Goal: Book appointment/travel/reservation

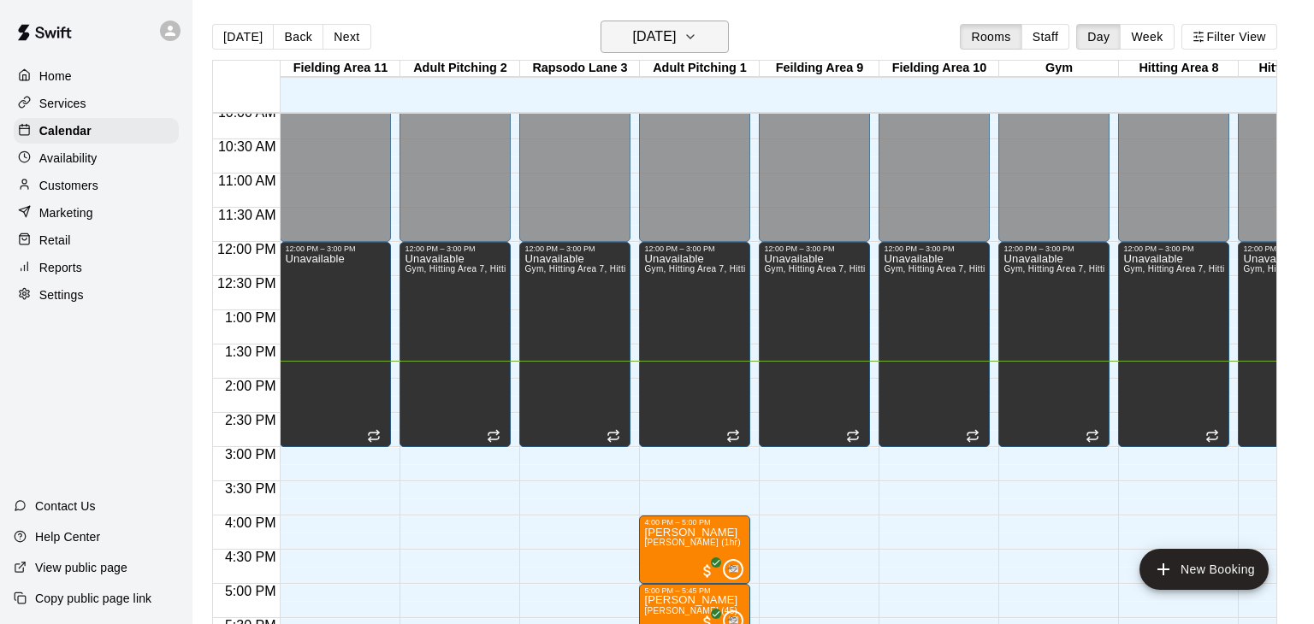
click at [697, 34] on icon "button" at bounding box center [690, 37] width 14 height 21
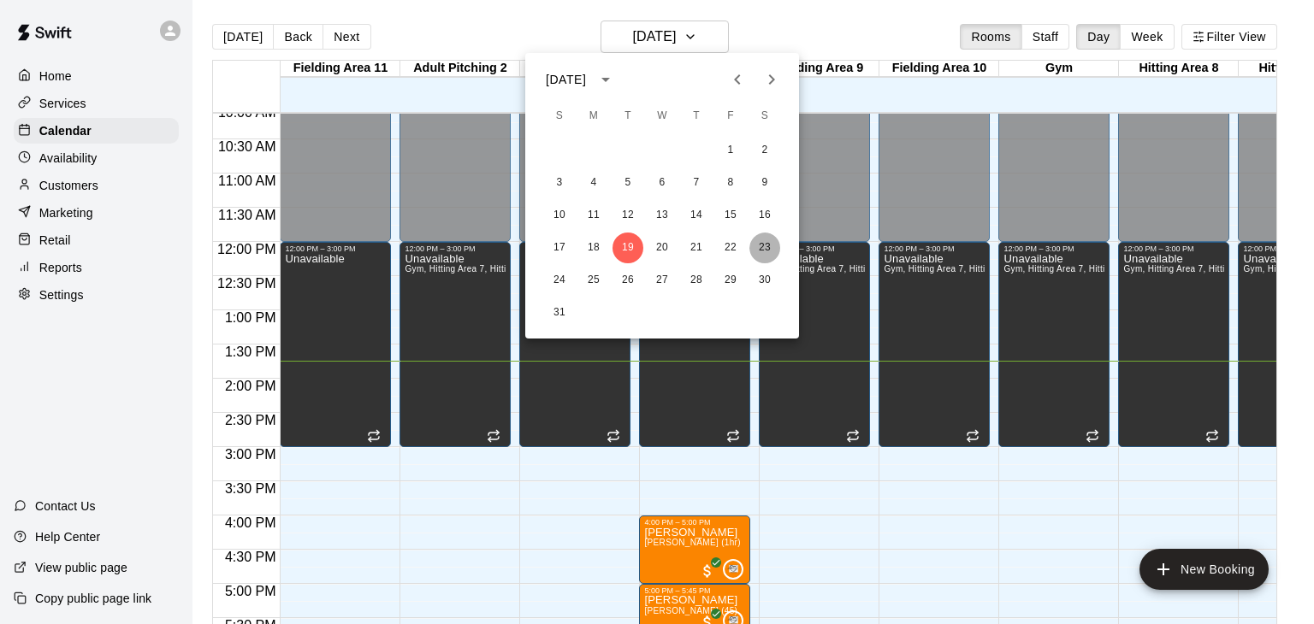
click at [767, 245] on button "23" at bounding box center [764, 248] width 31 height 31
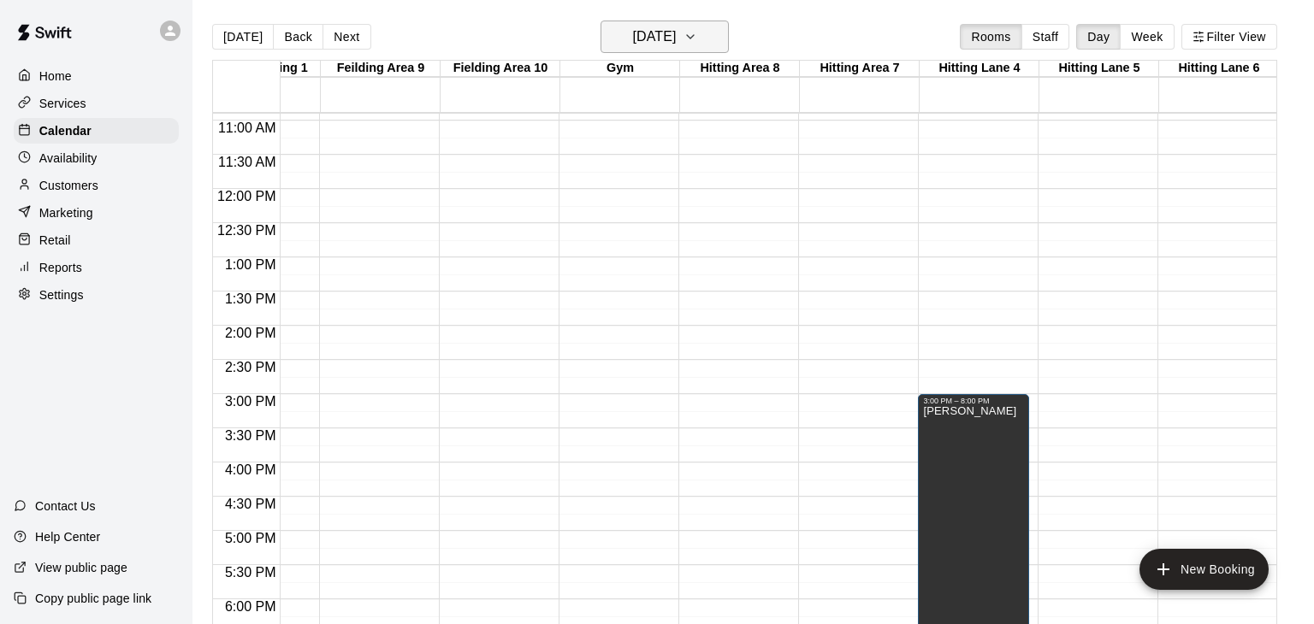
click at [697, 36] on icon "button" at bounding box center [690, 37] width 14 height 21
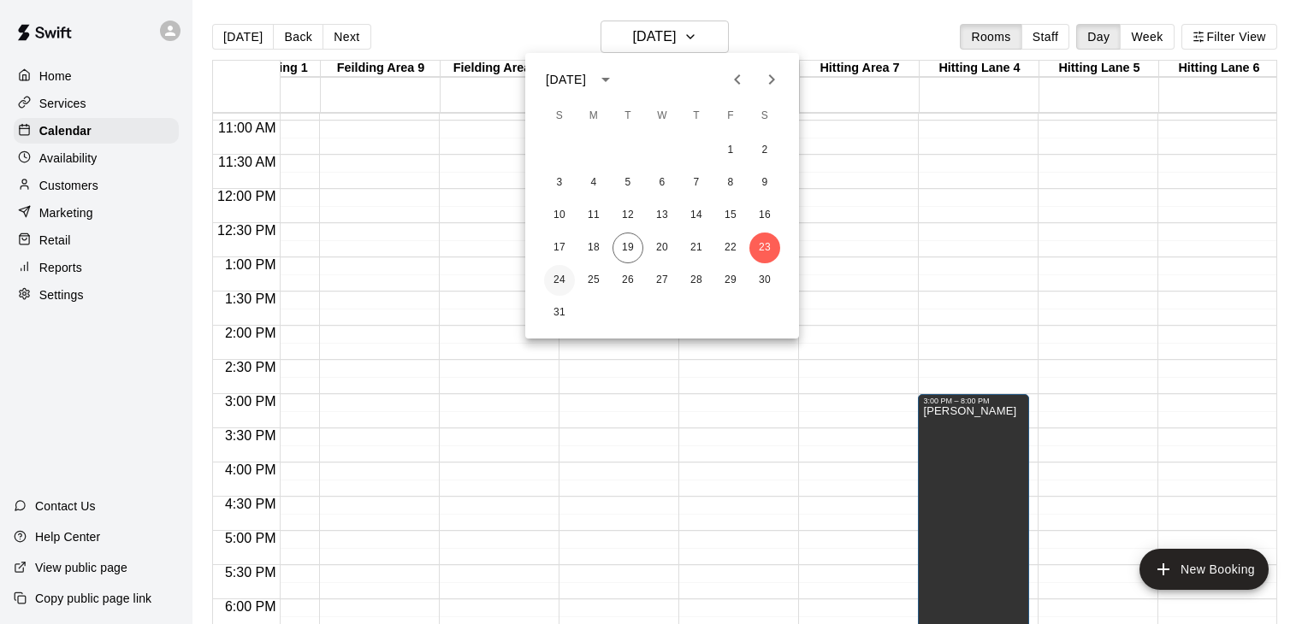
click at [558, 280] on button "24" at bounding box center [559, 280] width 31 height 31
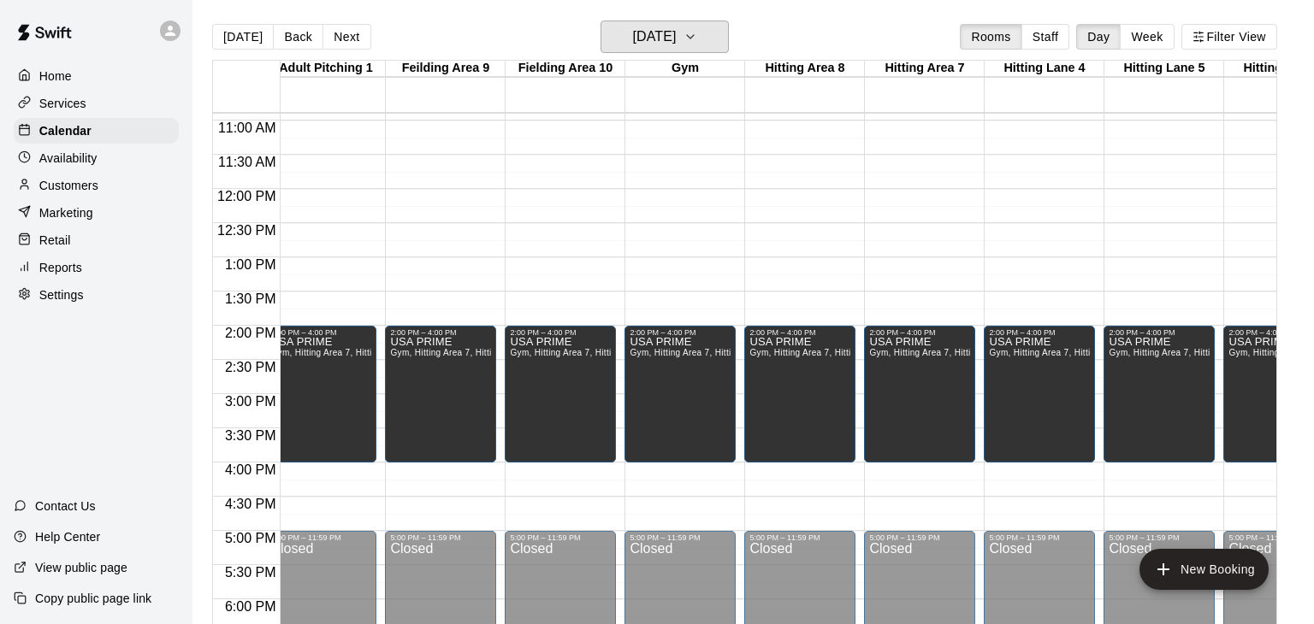
scroll to position [746, 205]
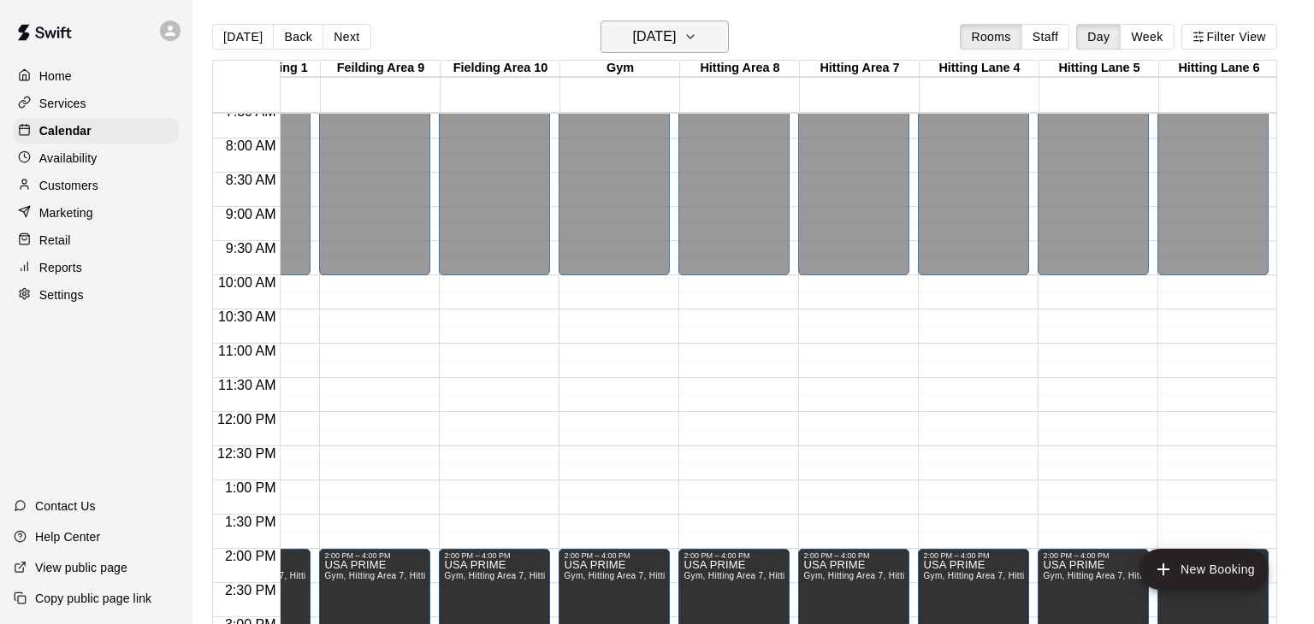
click at [697, 36] on icon "button" at bounding box center [690, 37] width 14 height 21
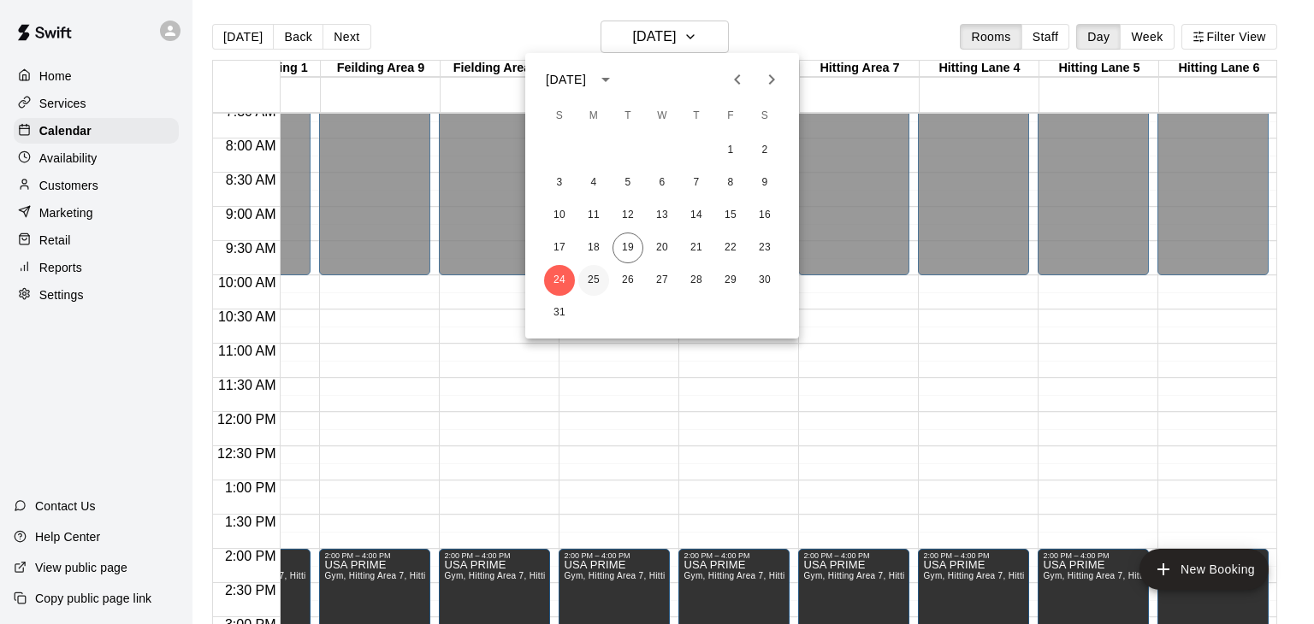
click at [593, 281] on button "25" at bounding box center [593, 280] width 31 height 31
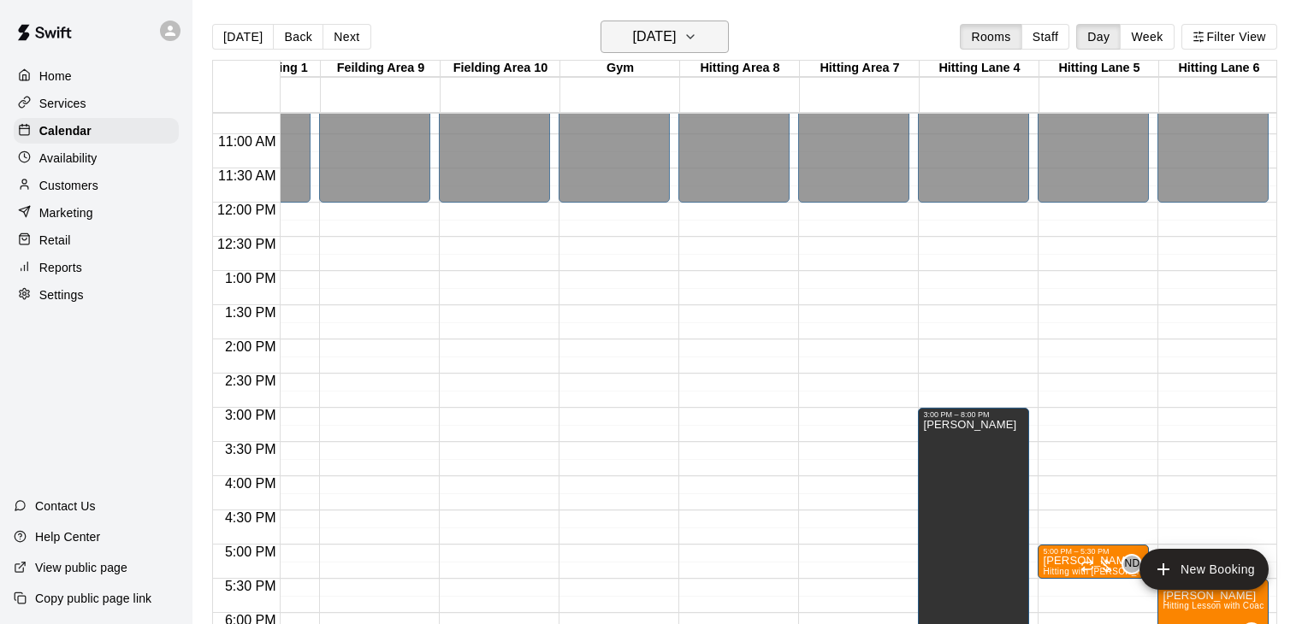
click at [697, 38] on icon "button" at bounding box center [690, 37] width 14 height 21
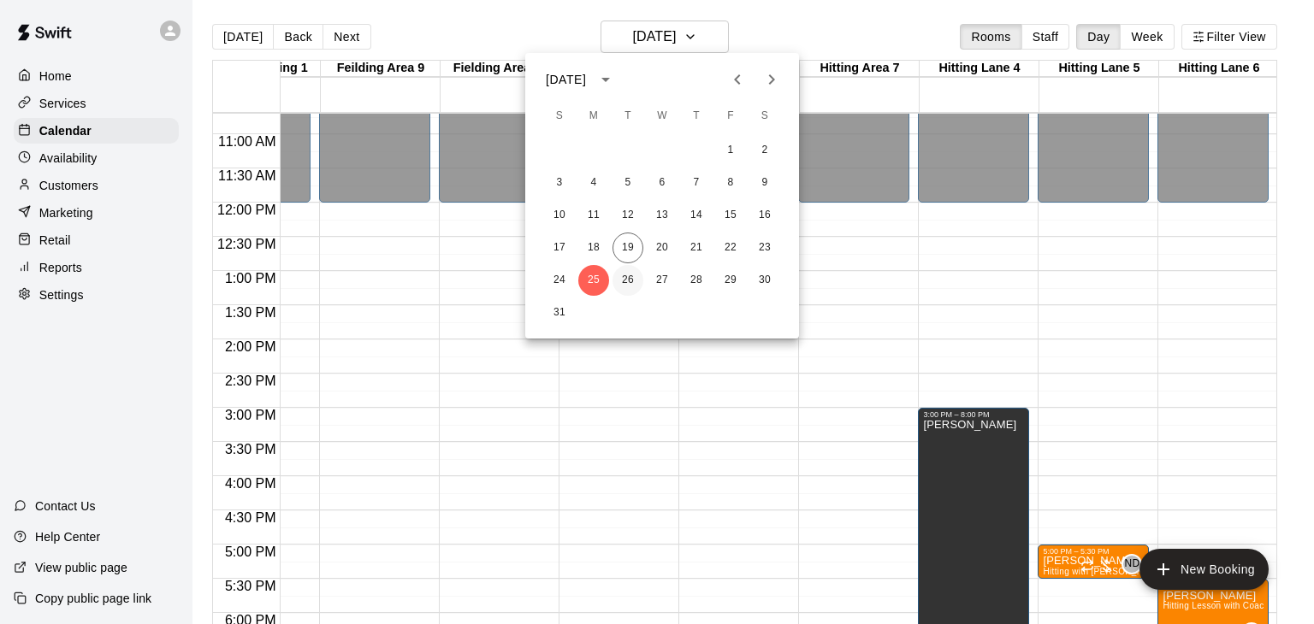
click at [626, 282] on button "26" at bounding box center [627, 280] width 31 height 31
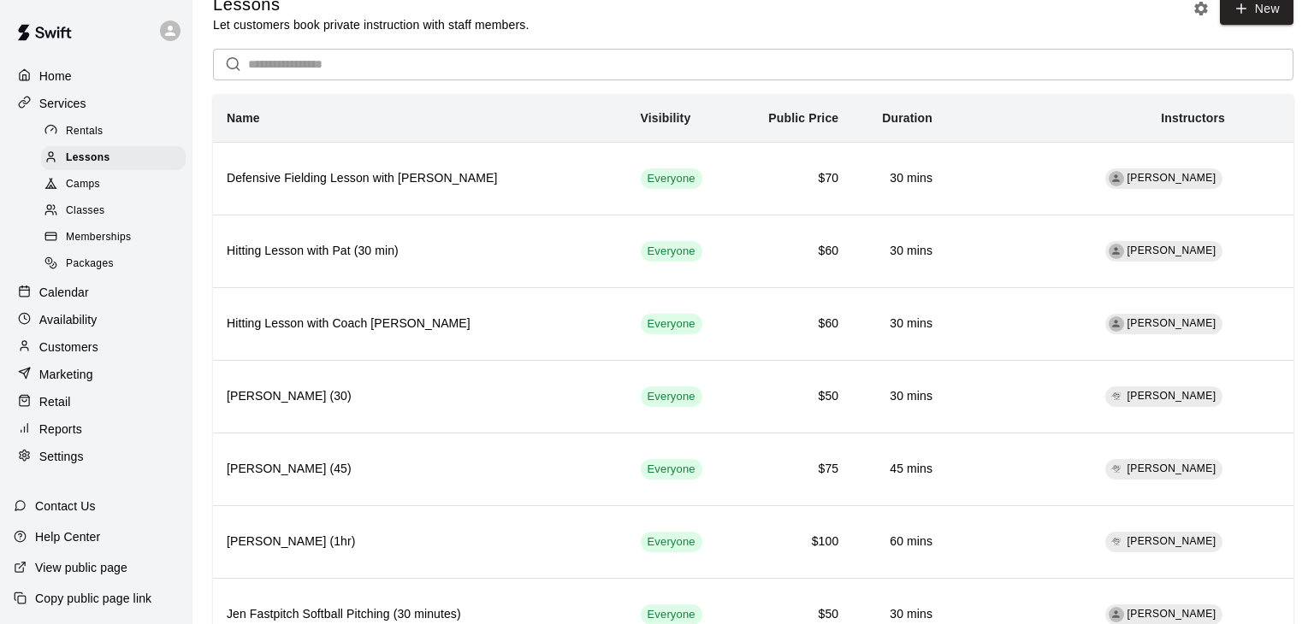
click at [79, 289] on p "Calendar" at bounding box center [64, 292] width 50 height 17
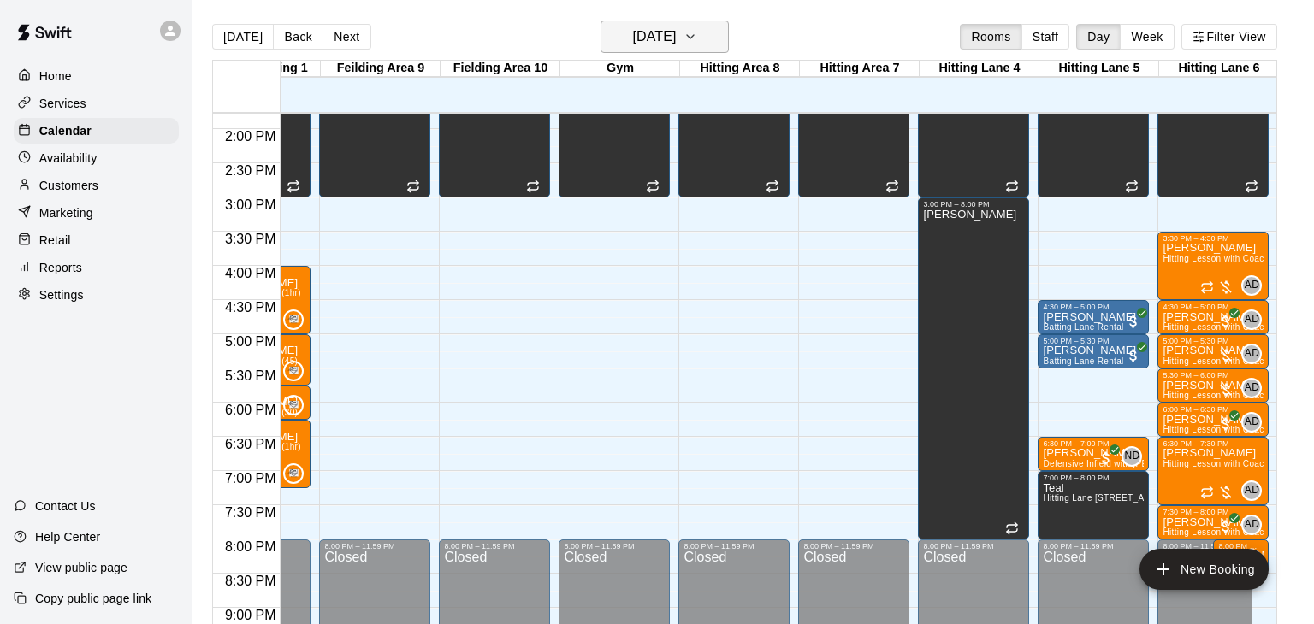
click at [697, 27] on icon "button" at bounding box center [690, 37] width 14 height 21
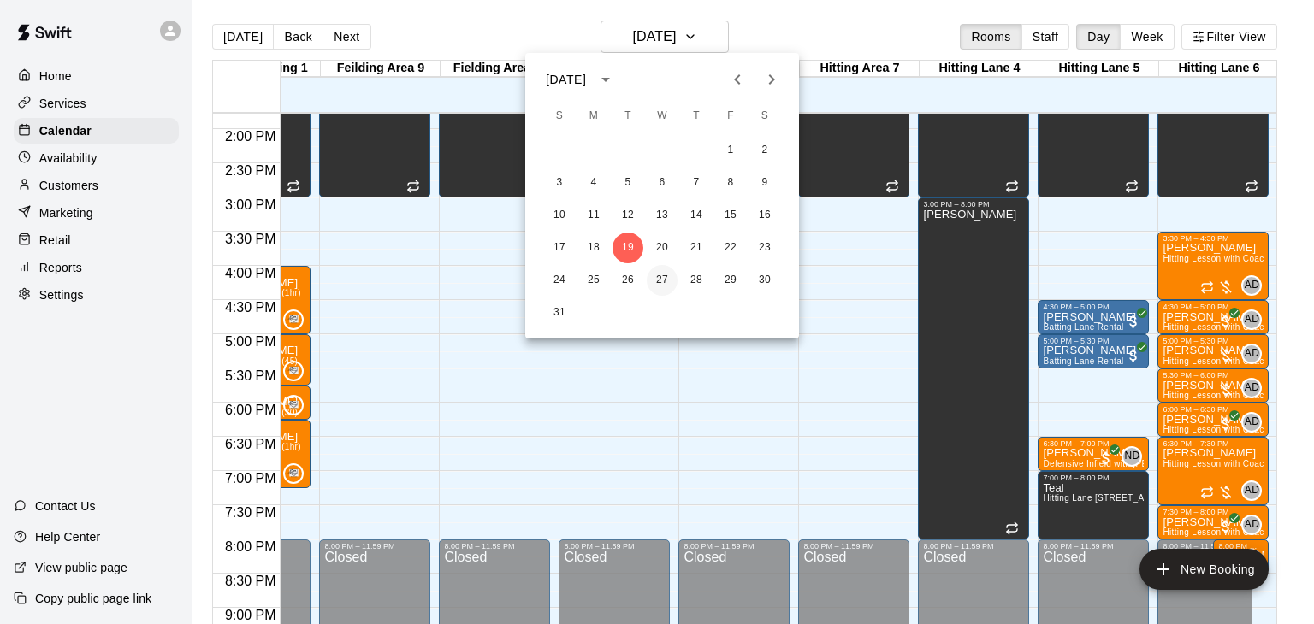
click at [660, 281] on button "27" at bounding box center [662, 280] width 31 height 31
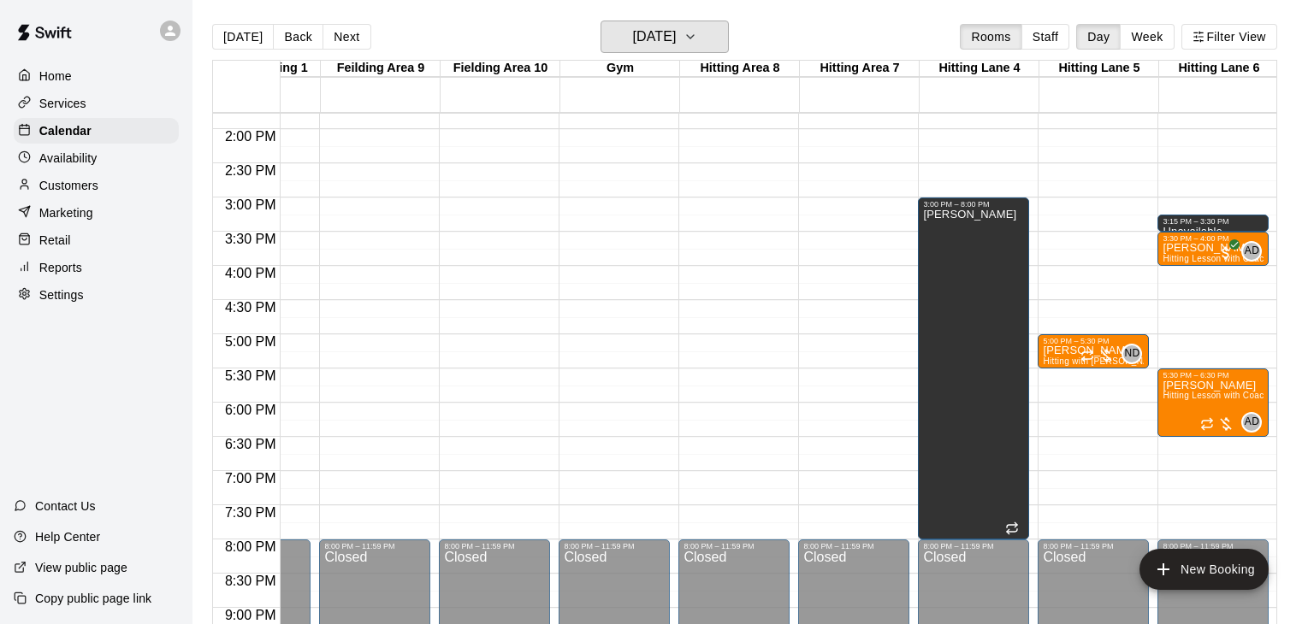
scroll to position [942, 438]
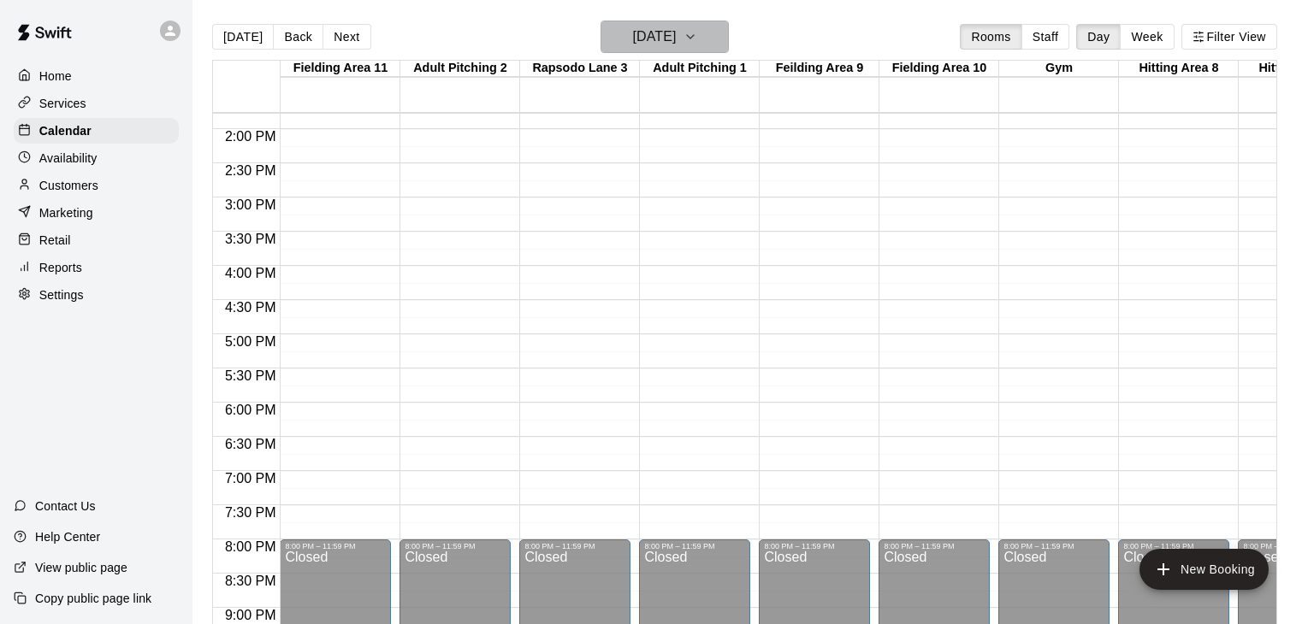
click at [697, 38] on icon "button" at bounding box center [690, 37] width 14 height 21
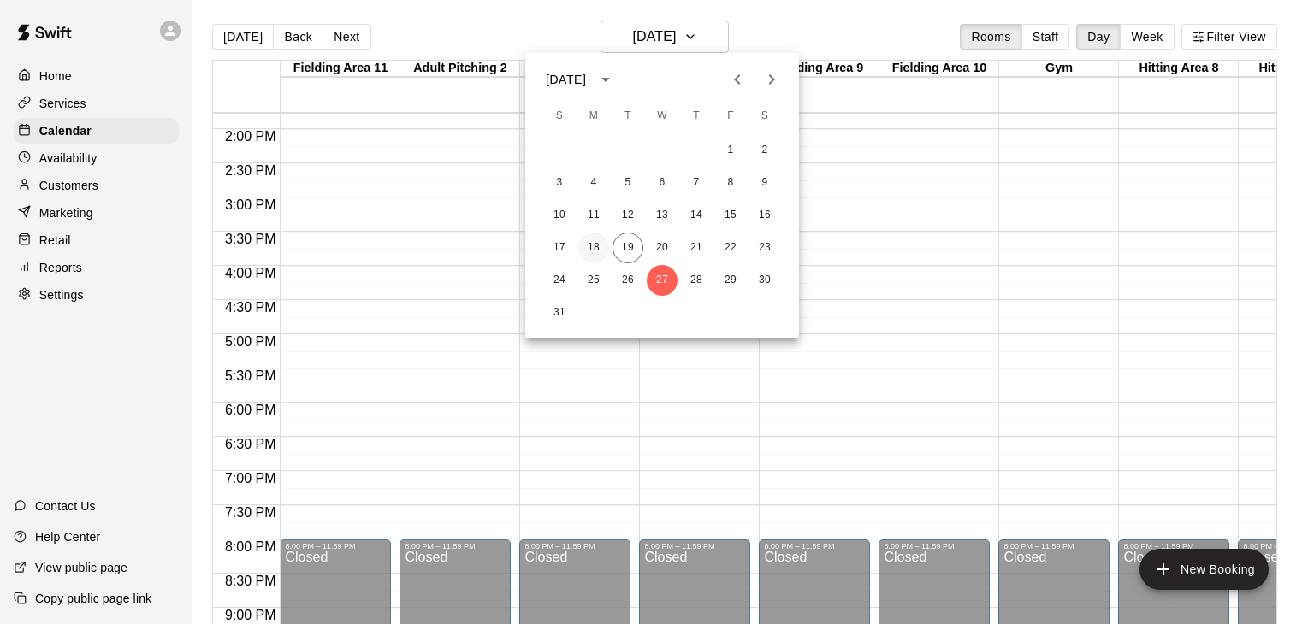
click at [593, 248] on button "18" at bounding box center [593, 248] width 31 height 31
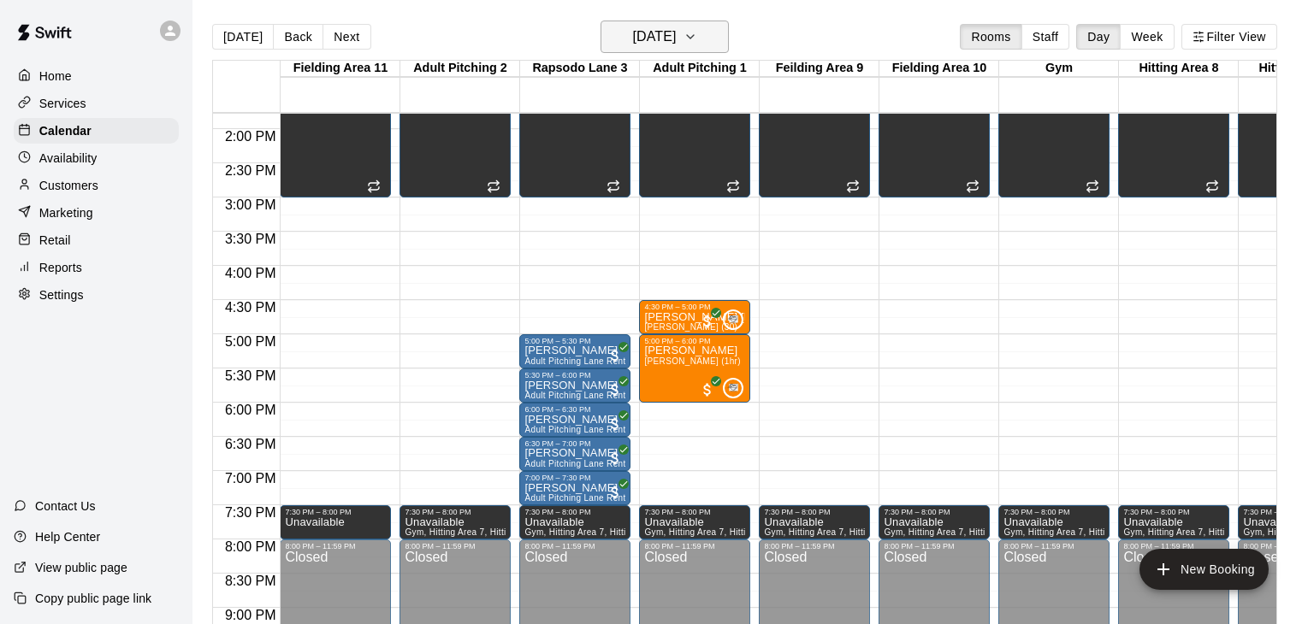
click at [697, 36] on icon "button" at bounding box center [690, 37] width 14 height 21
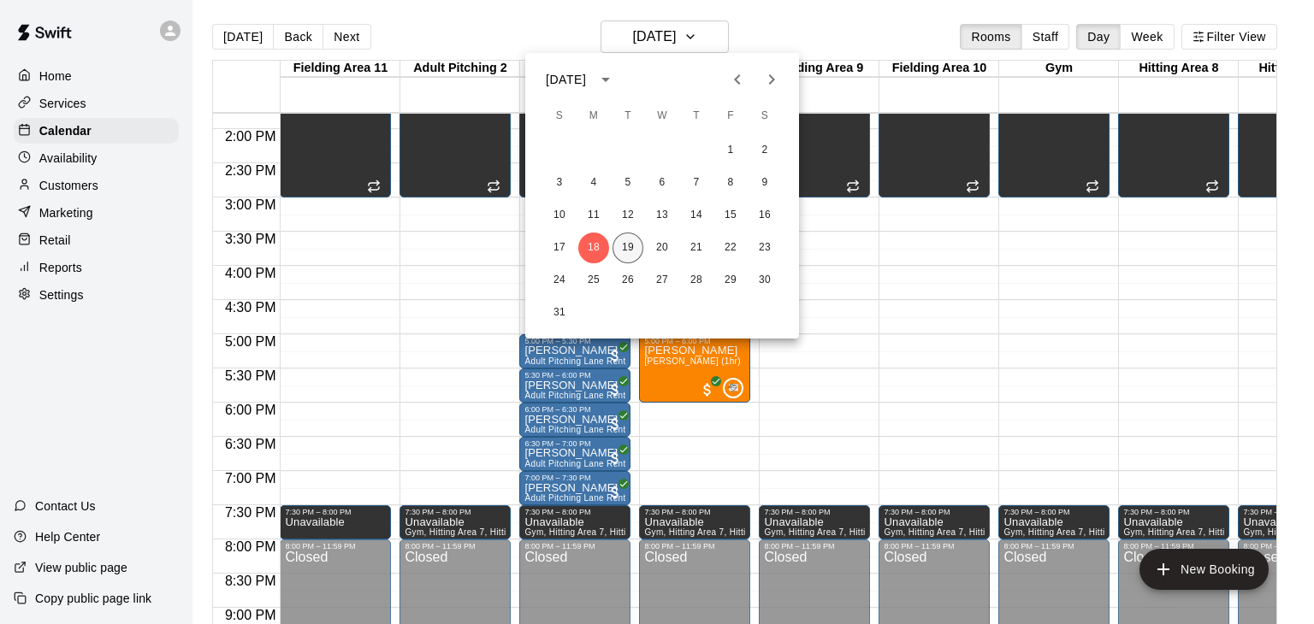
click at [627, 247] on button "19" at bounding box center [627, 248] width 31 height 31
